Goal: Use online tool/utility: Utilize a website feature to perform a specific function

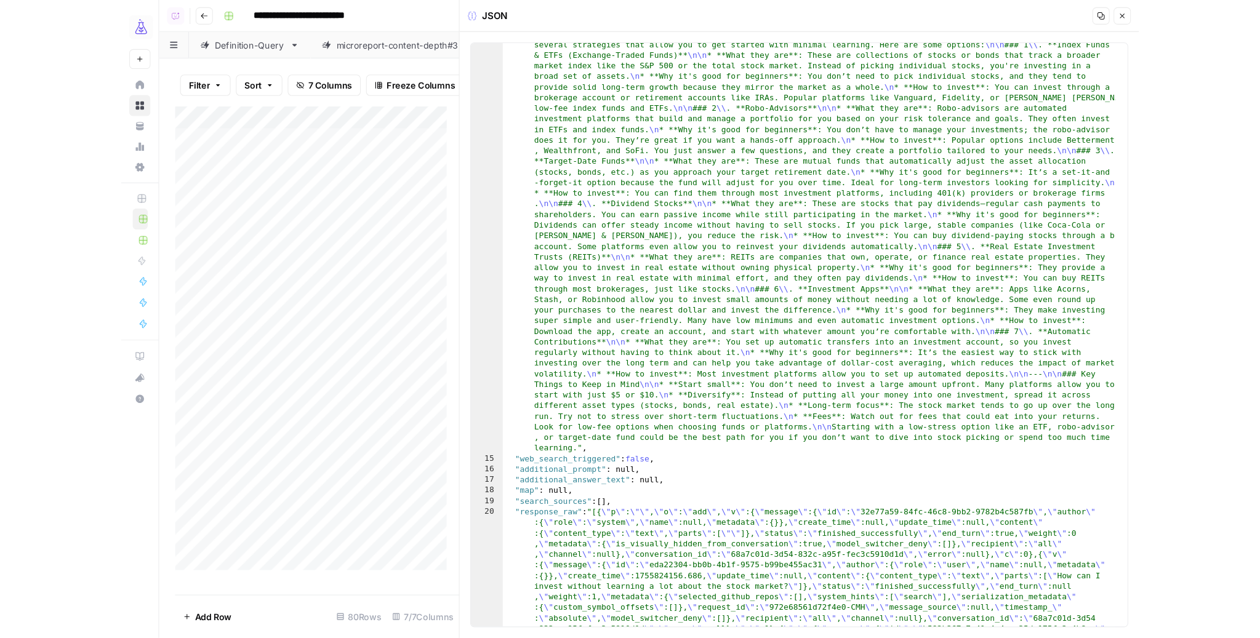
scroll to position [506, 0]
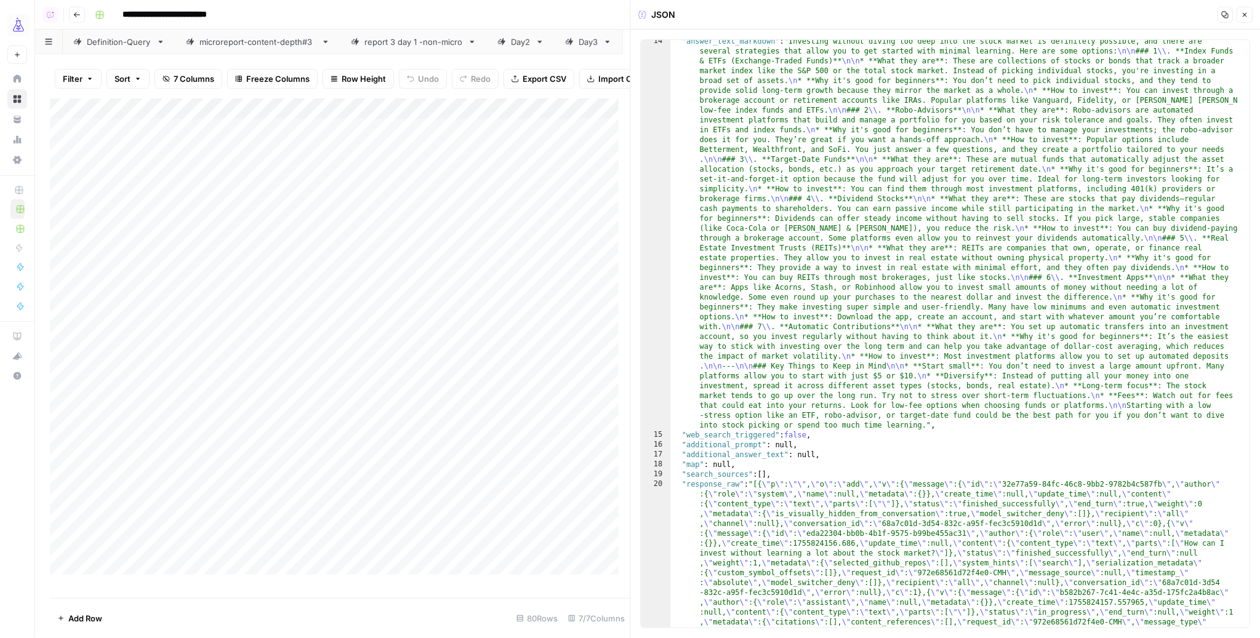
click at [943, 12] on icon "button" at bounding box center [1244, 14] width 7 height 7
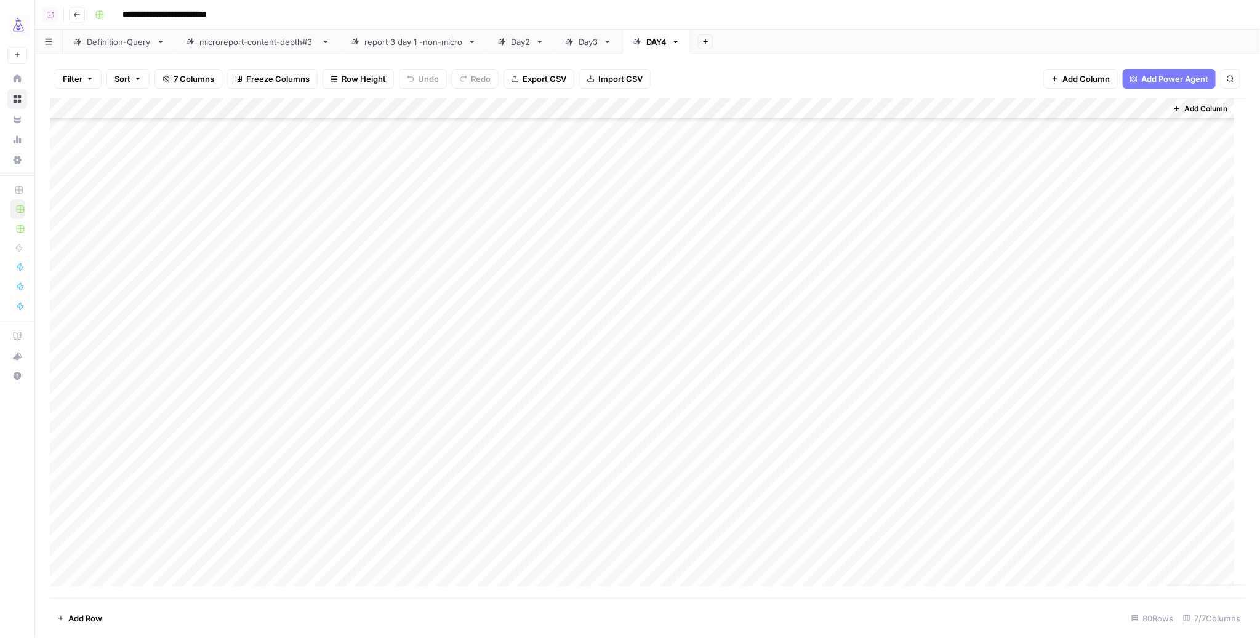
scroll to position [1226, 0]
click at [583, 40] on div "Day3" at bounding box center [589, 42] width 20 height 12
click at [62, 292] on div "Add Column" at bounding box center [648, 349] width 1196 height 500
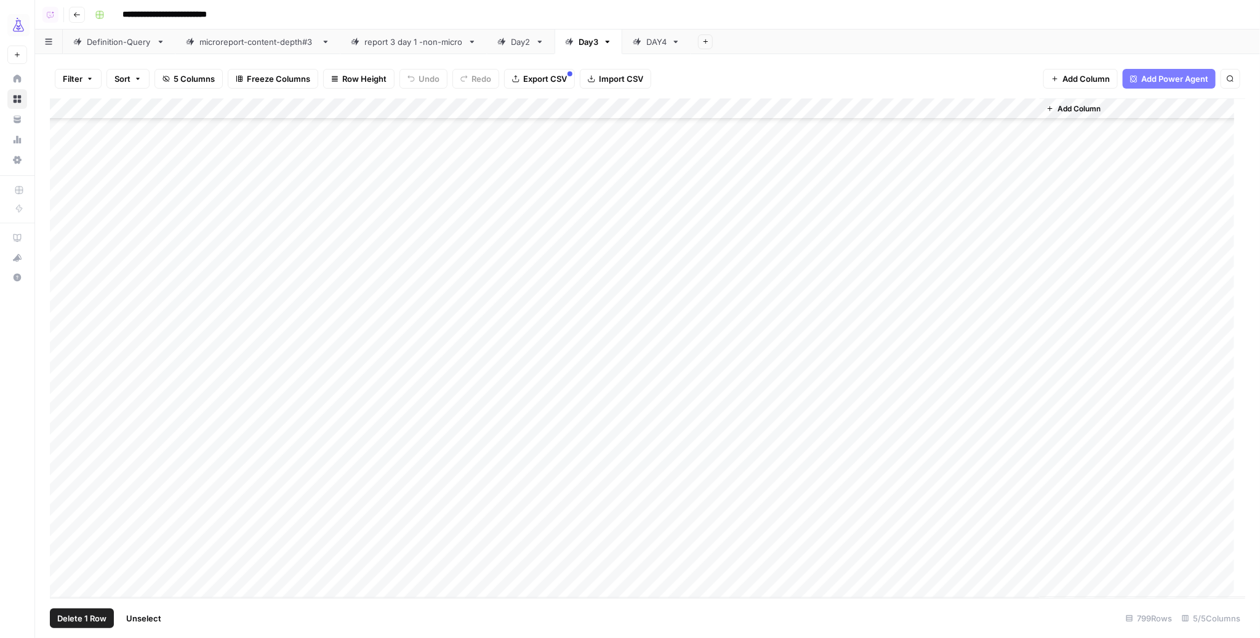
click at [63, 568] on div "Add Column" at bounding box center [648, 349] width 1196 height 500
click at [792, 111] on div "Add Column" at bounding box center [648, 349] width 1196 height 500
click at [792, 110] on div "Add Column" at bounding box center [648, 349] width 1196 height 500
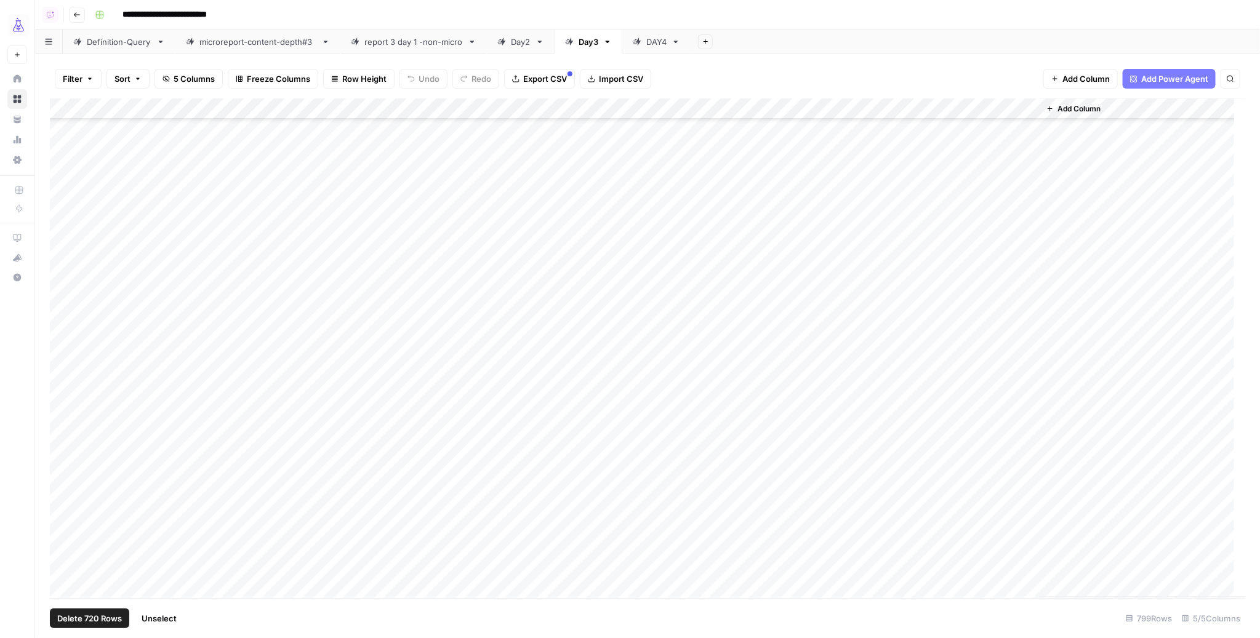
click at [794, 107] on div "Add Column" at bounding box center [648, 349] width 1196 height 500
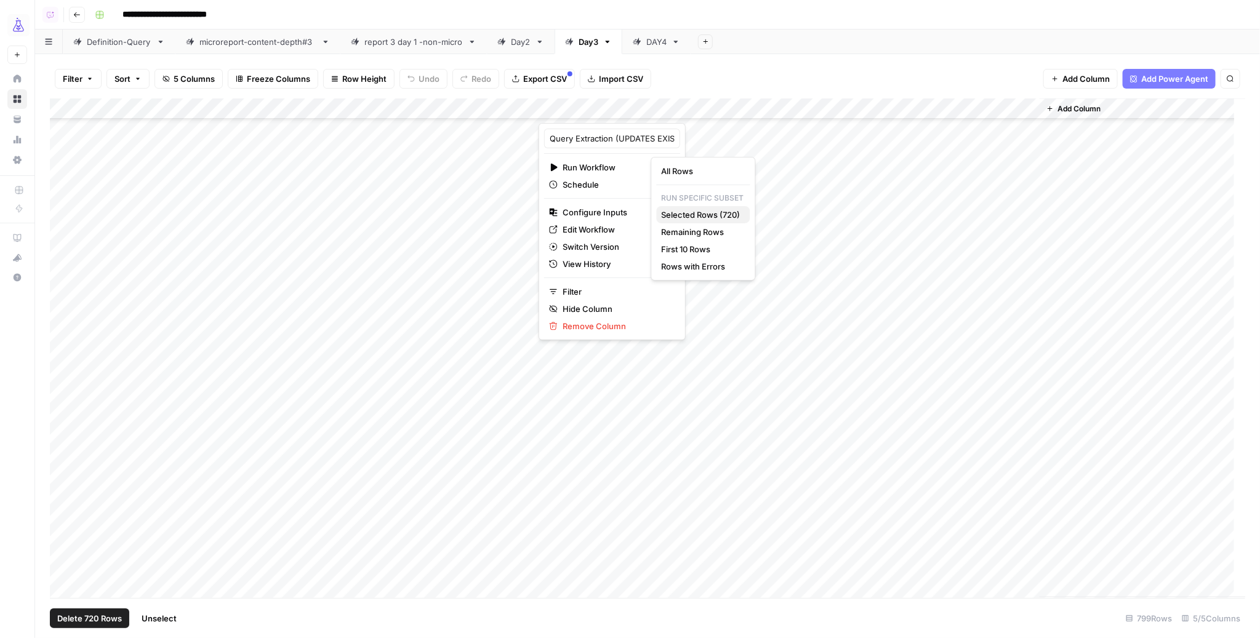
click at [674, 213] on span "Selected Rows (720)" at bounding box center [701, 215] width 79 height 12
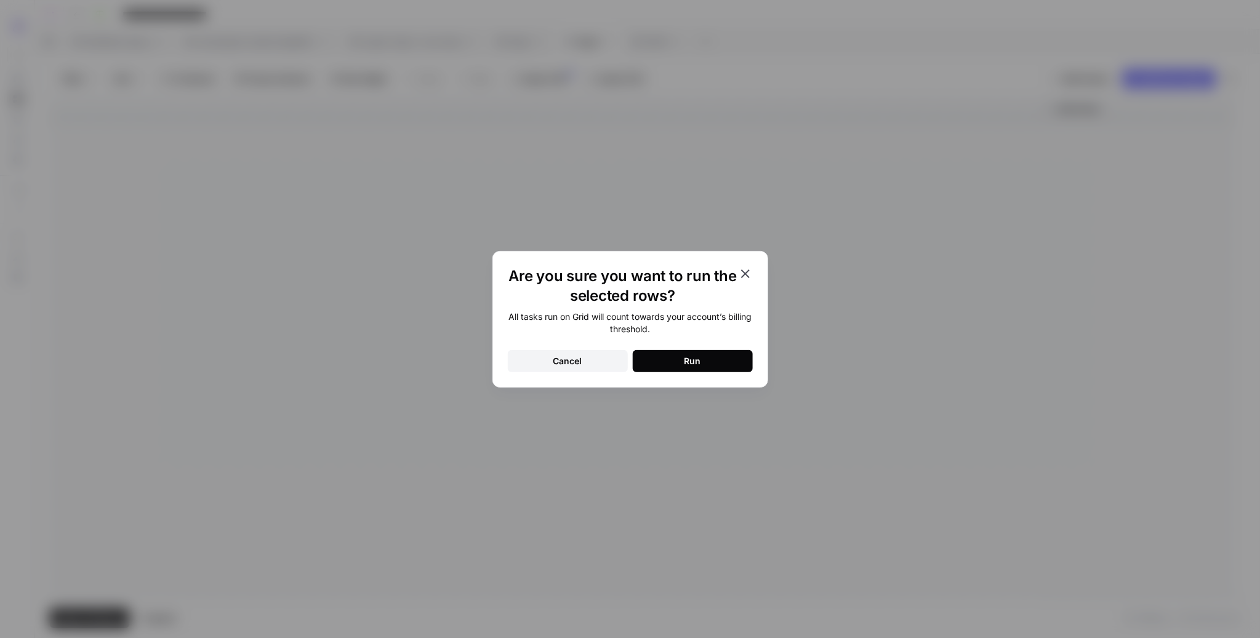
click at [697, 356] on div "Run" at bounding box center [693, 361] width 17 height 12
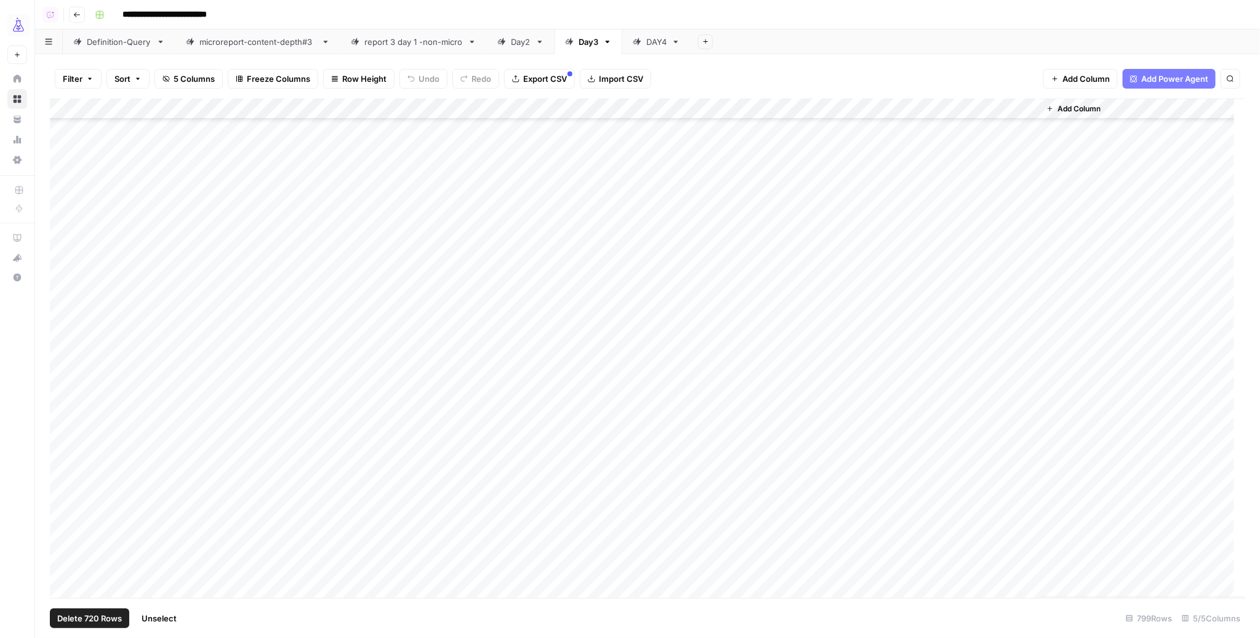
scroll to position [16265, 0]
